Goal: Answer question/provide support

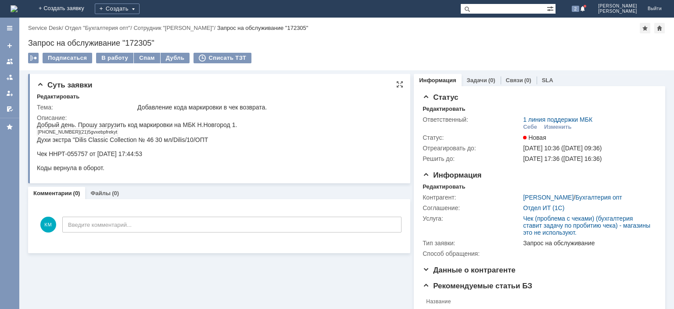
drag, startPoint x: 38, startPoint y: 133, endPoint x: 122, endPoint y: 131, distance: 83.9
click at [122, 131] on div "[PHONE_NUMBER](21)5gvxebpfrekyt" at bounding box center [137, 132] width 200 height 8
copy td "[PHONE_NUMBER](21)5gvxebpfrekyt"
click at [11, 61] on div at bounding box center [9, 61] width 7 height 7
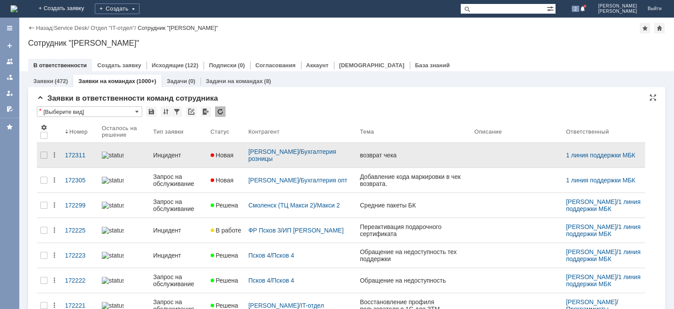
click at [169, 151] on div "Инцидент" at bounding box center [178, 154] width 50 height 7
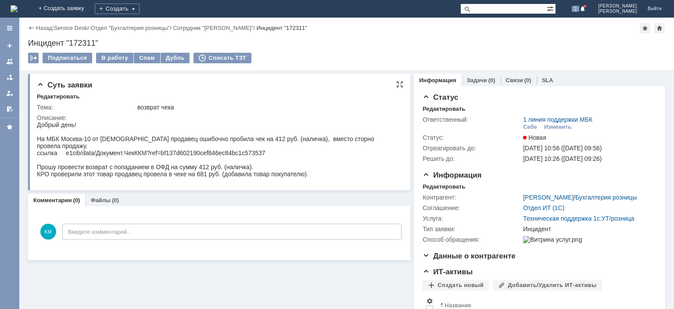
click at [176, 141] on div "На МБК Москва-10 от [DEMOGRAPHIC_DATA] продавец ошибочно пробила чек на 412 руб…" at bounding box center [218, 142] width 363 height 14
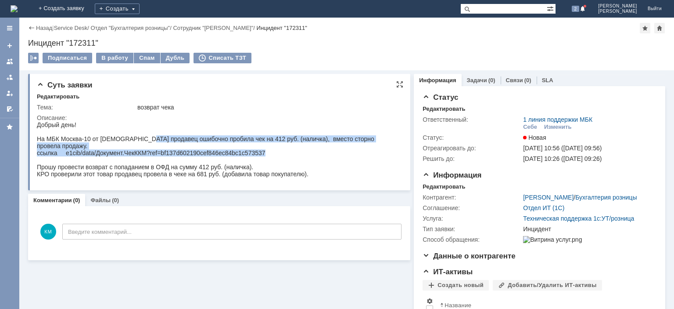
drag, startPoint x: 140, startPoint y: 140, endPoint x: 261, endPoint y: 144, distance: 121.3
click at [261, 144] on body "Добрый день! На МБК [GEOGRAPHIC_DATA]-10 от [DEMOGRAPHIC_DATA] продавец ошибочн…" at bounding box center [218, 152] width 363 height 63
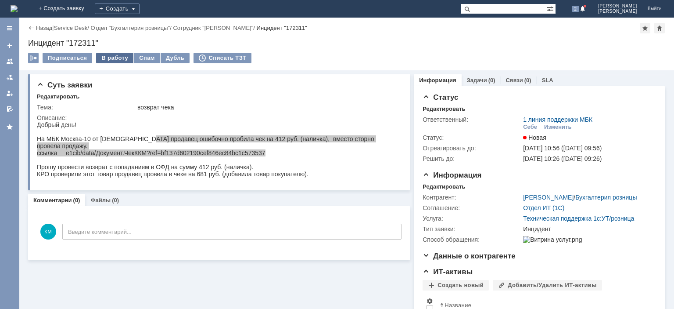
click at [120, 54] on div "В работу" at bounding box center [114, 58] width 37 height 11
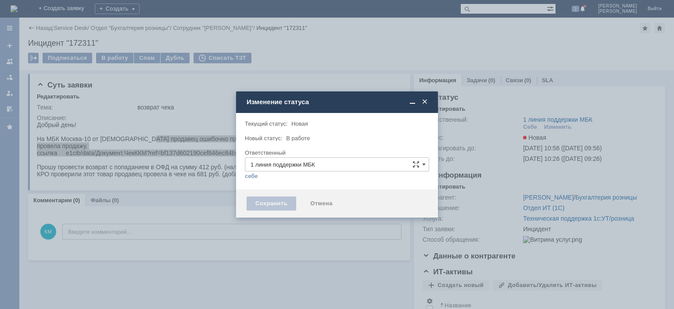
type input "[PERSON_NAME]"
click at [267, 200] on div "Сохранить" at bounding box center [272, 203] width 50 height 14
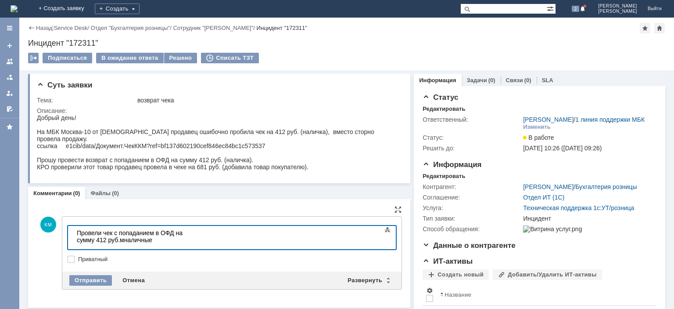
click at [205, 234] on body "Провели чек с попаданием в ОФД на сумму 412 руб.мналичные" at bounding box center [139, 240] width 132 height 28
click at [92, 276] on div "Отправить" at bounding box center [90, 280] width 43 height 11
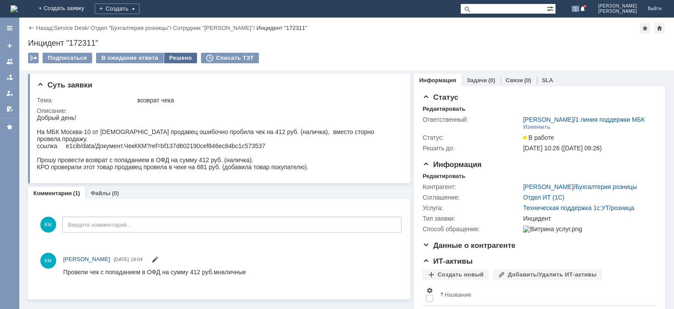
click at [169, 56] on div "Решено" at bounding box center [180, 58] width 33 height 11
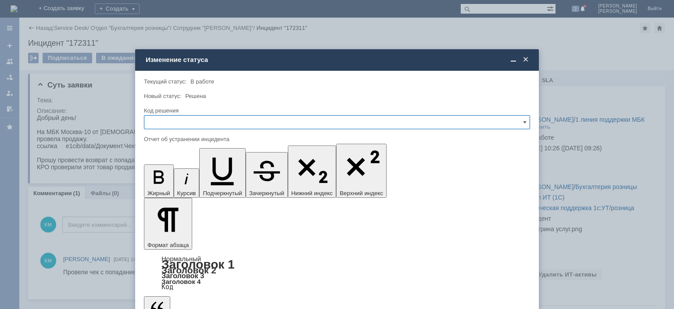
click at [170, 121] on input "text" at bounding box center [337, 122] width 386 height 14
click at [168, 178] on span "Решено" at bounding box center [337, 181] width 375 height 7
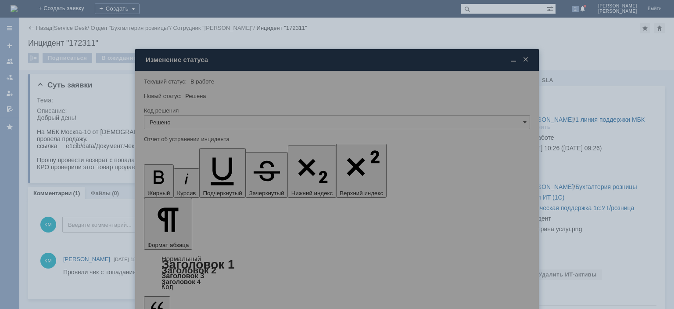
type input "Решено"
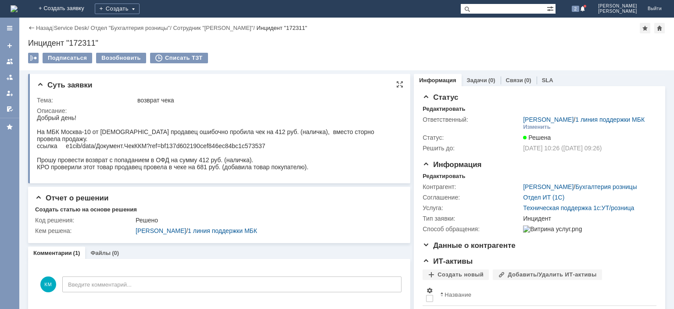
click at [251, 156] on div "Прошу провести возврат с попаданием в ОФД на сумму 412 руб. (наличка)." at bounding box center [218, 159] width 363 height 7
click at [12, 63] on div at bounding box center [9, 61] width 7 height 7
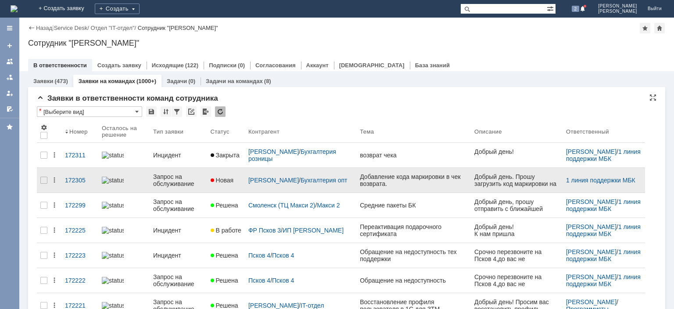
click at [167, 180] on div "Запрос на обслуживание" at bounding box center [178, 180] width 50 height 14
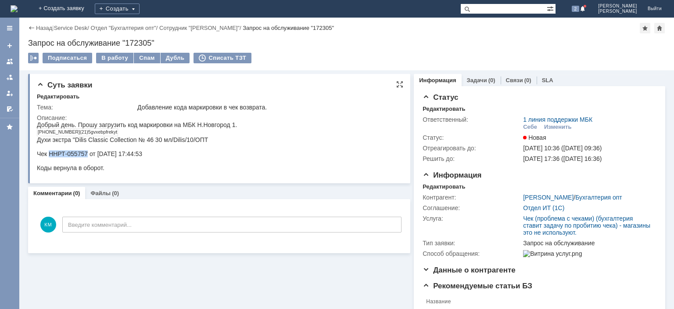
drag, startPoint x: 48, startPoint y: 152, endPoint x: 87, endPoint y: 153, distance: 38.6
click at [87, 153] on div "Чек ННРТ-055757 от [DATE] 17:44:53" at bounding box center [137, 153] width 200 height 7
copy div "ННРТ-055757"
click at [115, 61] on div "В работу" at bounding box center [114, 58] width 37 height 11
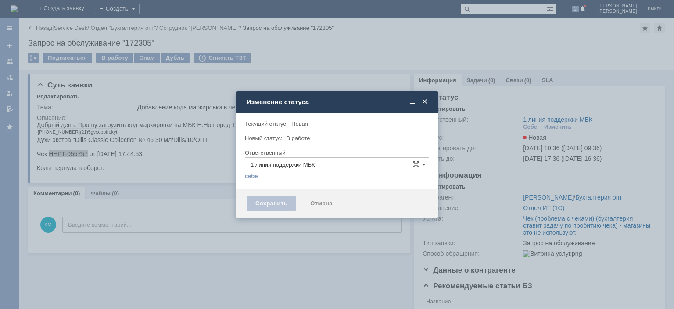
type input "[PERSON_NAME]"
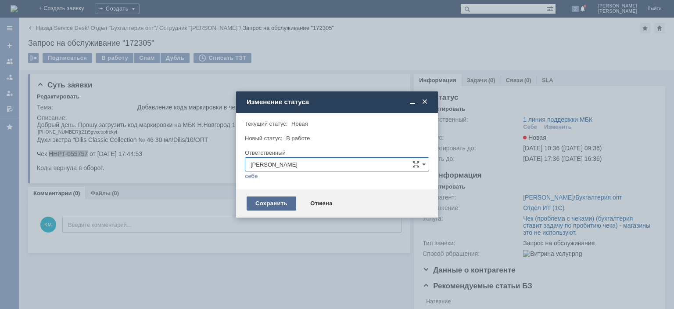
click at [270, 200] on div "Сохранить" at bounding box center [272, 203] width 50 height 14
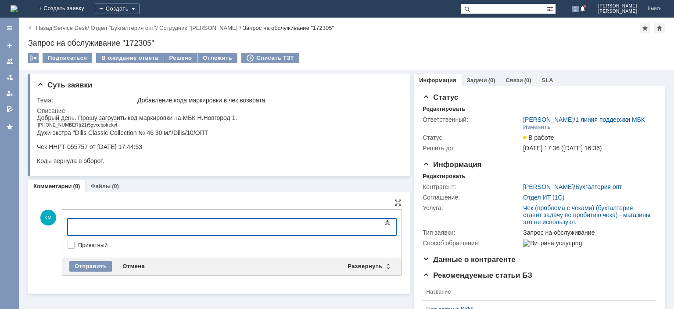
click at [91, 223] on div at bounding box center [139, 225] width 125 height 7
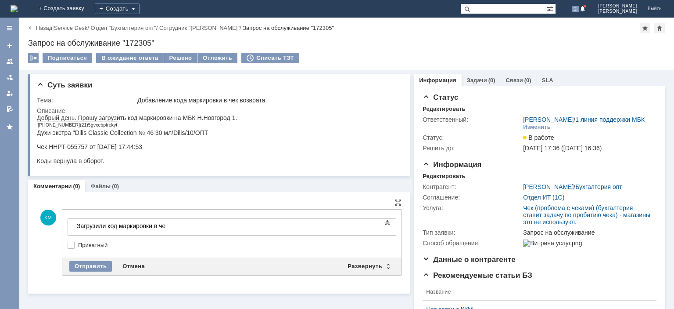
click at [202, 229] on div "Загрузили код маркировки в че" at bounding box center [139, 225] width 125 height 7
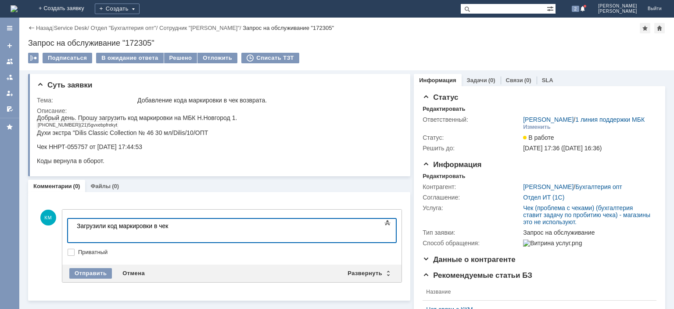
click at [80, 234] on div "Загрузили код маркировки в чек" at bounding box center [139, 229] width 125 height 14
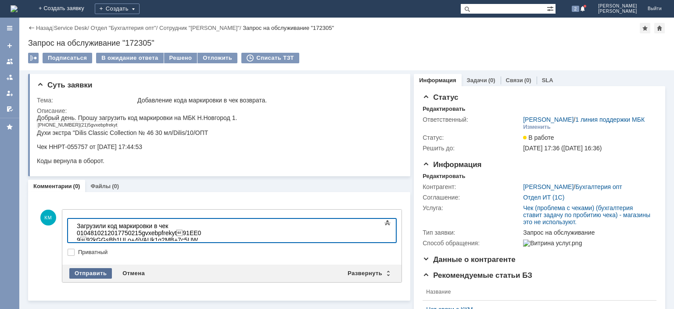
click at [98, 272] on div "Отправить" at bounding box center [90, 273] width 43 height 11
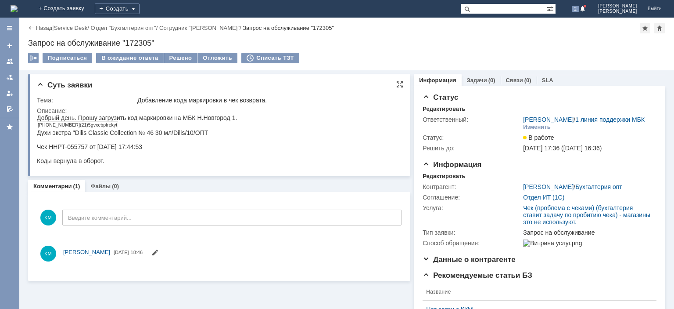
scroll to position [0, 0]
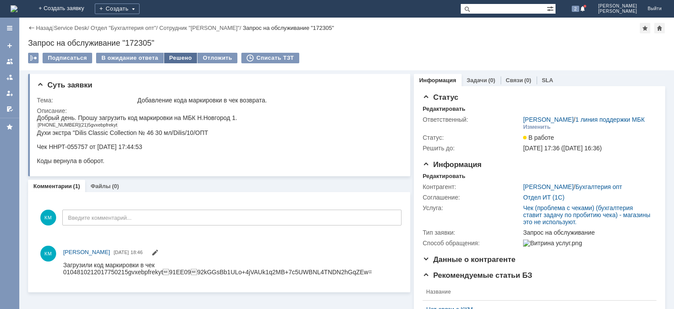
click at [183, 59] on div "Решено" at bounding box center [180, 58] width 33 height 11
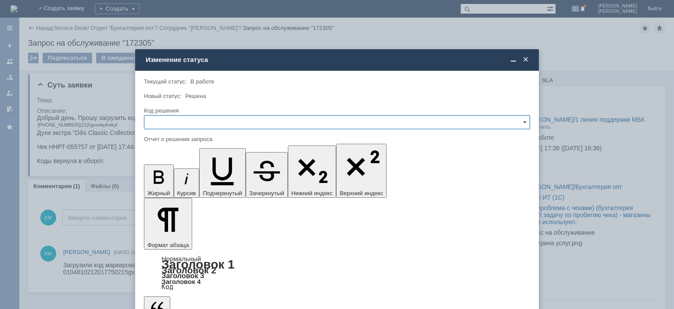
click at [169, 122] on input "text" at bounding box center [337, 122] width 386 height 14
click at [166, 179] on span "Решено" at bounding box center [337, 181] width 375 height 7
type input "Решено"
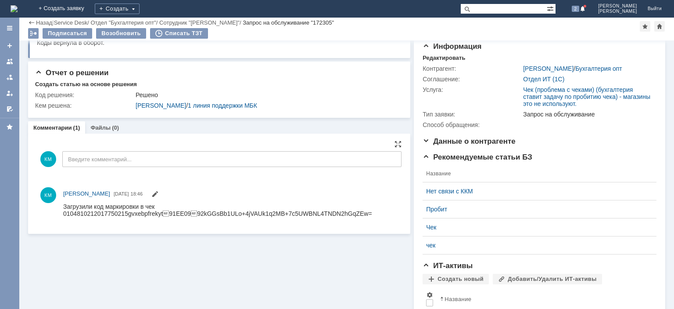
scroll to position [133, 0]
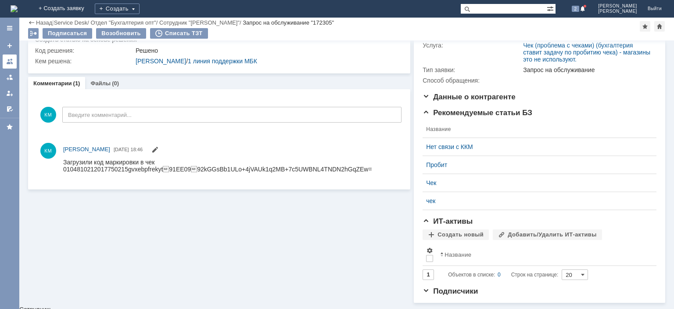
click at [16, 64] on link at bounding box center [10, 61] width 14 height 14
